Goal: Task Accomplishment & Management: Use online tool/utility

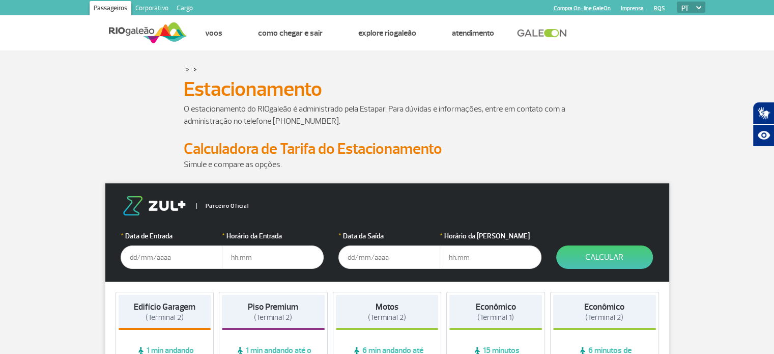
click at [173, 253] on input "text" at bounding box center [172, 256] width 102 height 23
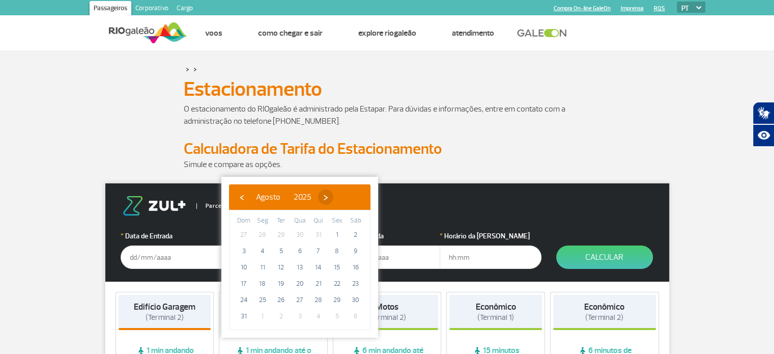
click at [333, 196] on span "›" at bounding box center [325, 196] width 15 height 15
click at [342, 196] on span "›" at bounding box center [334, 196] width 15 height 15
click at [336, 196] on span "›" at bounding box center [328, 196] width 15 height 15
click at [344, 196] on span "›" at bounding box center [336, 196] width 15 height 15
click at [262, 280] on span "22" at bounding box center [262, 283] width 16 height 16
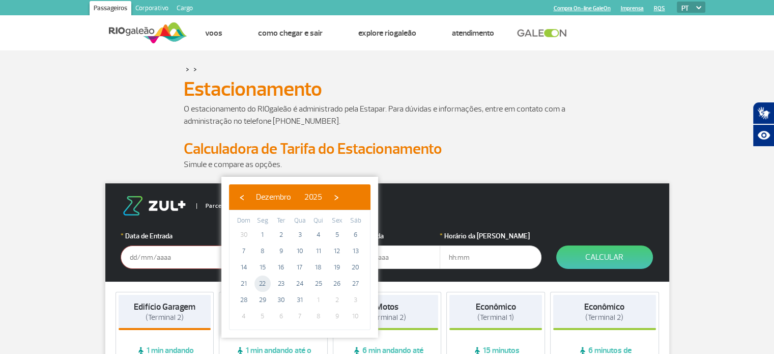
type input "[DATE]"
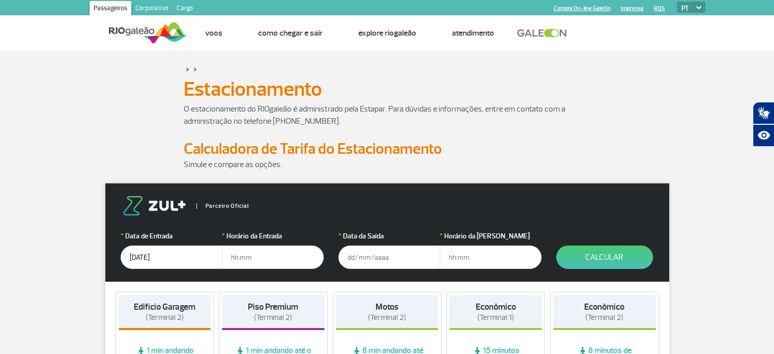
click at [251, 255] on input "text" at bounding box center [273, 256] width 102 height 23
type input "9"
type input "8"
type input "08:00"
click at [395, 257] on input "text" at bounding box center [389, 256] width 102 height 23
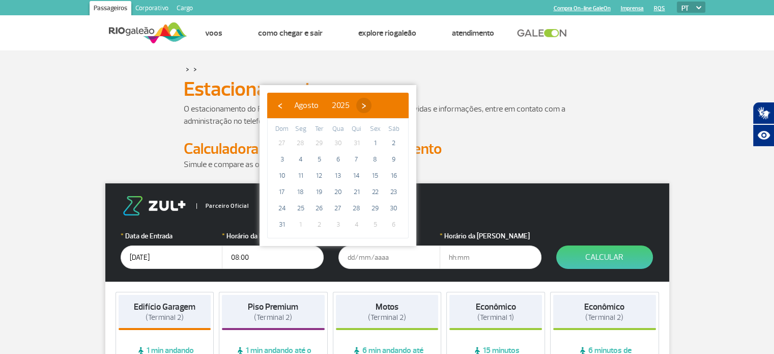
click at [371, 103] on span "›" at bounding box center [363, 105] width 15 height 15
click at [381, 105] on span "›" at bounding box center [372, 105] width 15 height 15
click at [375, 105] on span "›" at bounding box center [366, 105] width 15 height 15
click at [382, 105] on span "›" at bounding box center [374, 105] width 15 height 15
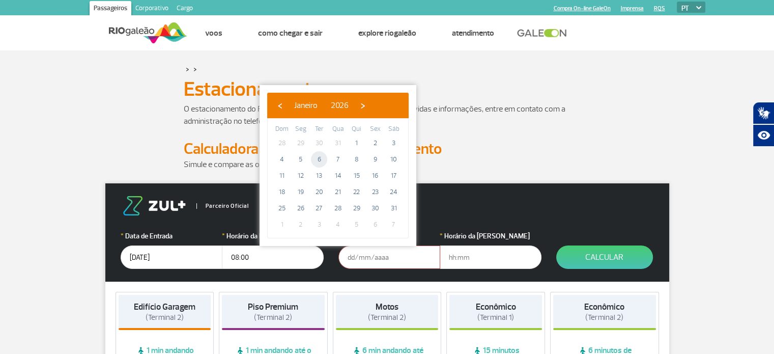
click at [321, 159] on span "6" at bounding box center [319, 159] width 16 height 16
type input "[DATE]"
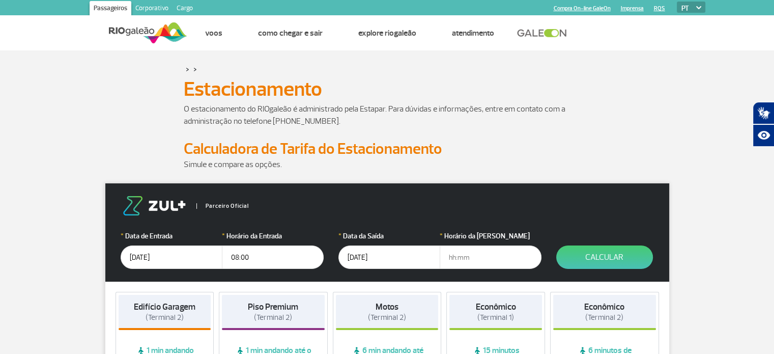
click at [450, 256] on input "text" at bounding box center [491, 256] width 102 height 23
type input "22:00"
click at [611, 252] on button "Calcular" at bounding box center [604, 256] width 97 height 23
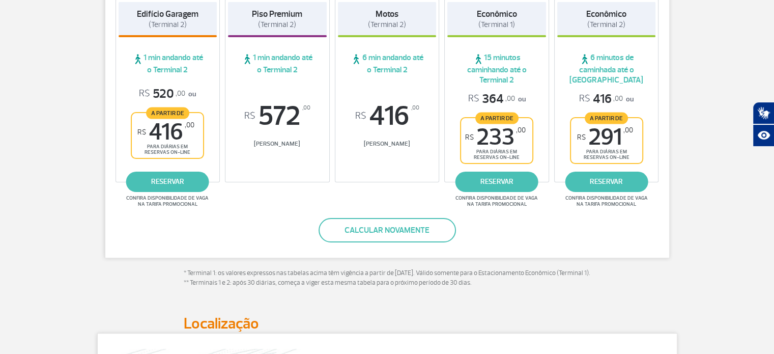
scroll to position [204, 0]
